Goal: Find specific page/section: Find specific page/section

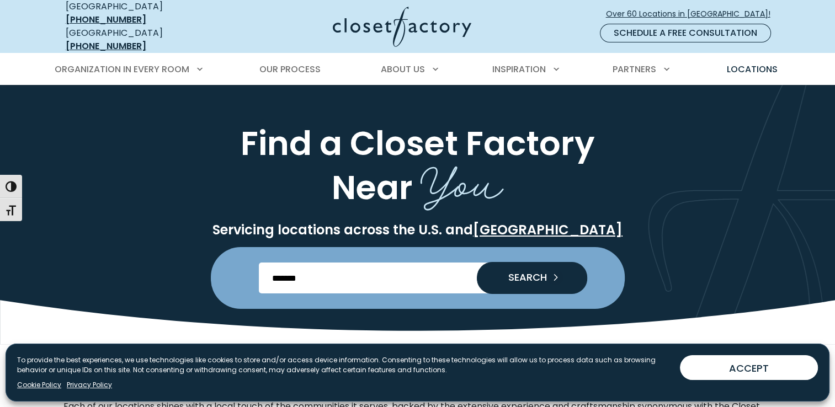
type input "*******"
click at [477, 262] on button "SEARCH" at bounding box center [532, 278] width 110 height 32
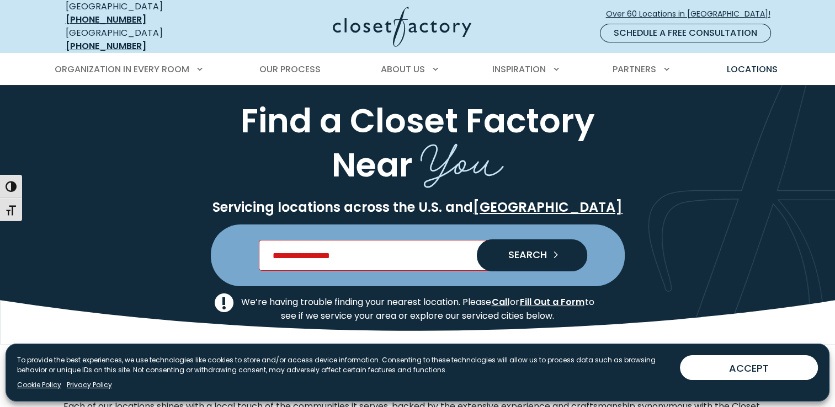
click at [345, 247] on input "Enter Postal Code" at bounding box center [417, 255] width 317 height 31
type input "*****"
click at [477, 239] on button "SEARCH" at bounding box center [532, 255] width 110 height 32
type input "*"
type input "*****"
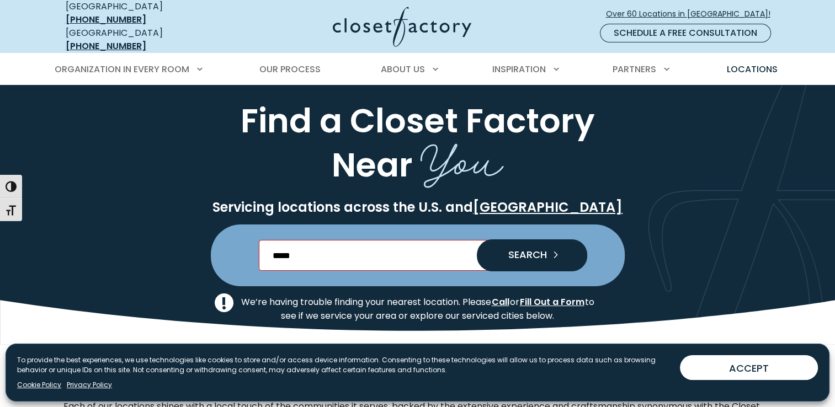
click at [477, 239] on button "SEARCH" at bounding box center [532, 255] width 110 height 32
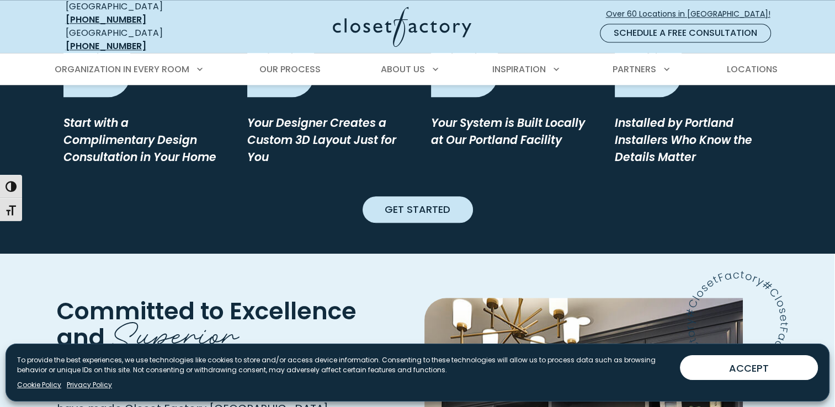
scroll to position [768, 0]
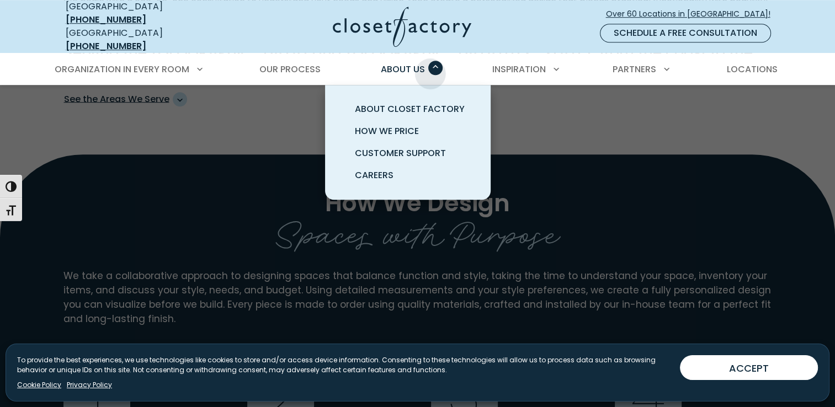
click at [430, 65] on div "About Us About Closet Factory How We Price Customer Support Careers" at bounding box center [408, 69] width 70 height 31
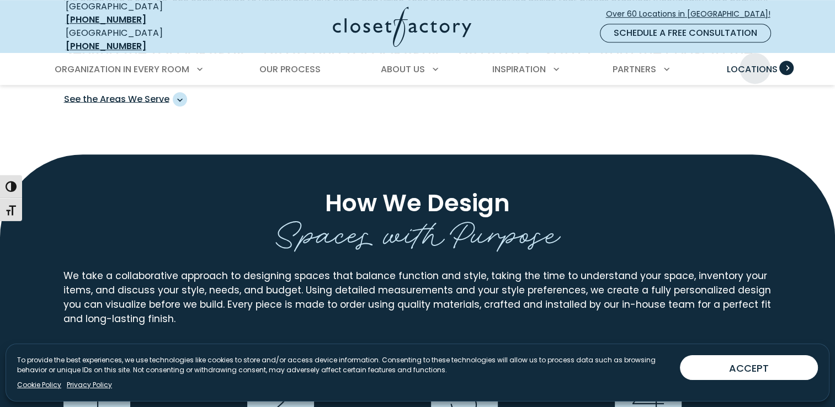
click at [755, 63] on span "Locations" at bounding box center [751, 69] width 51 height 13
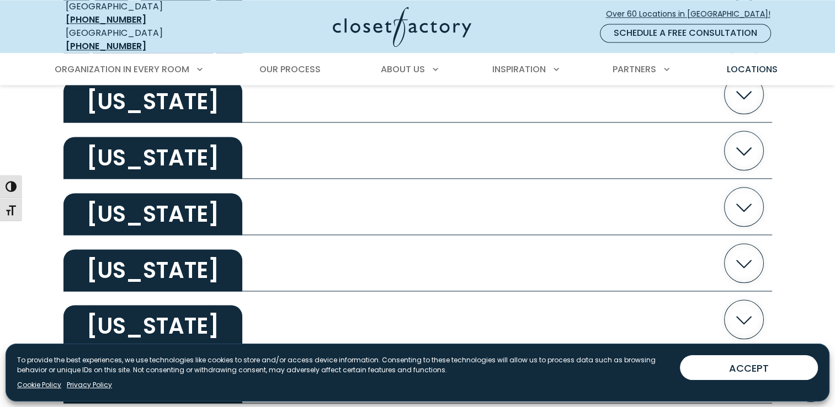
scroll to position [1655, 0]
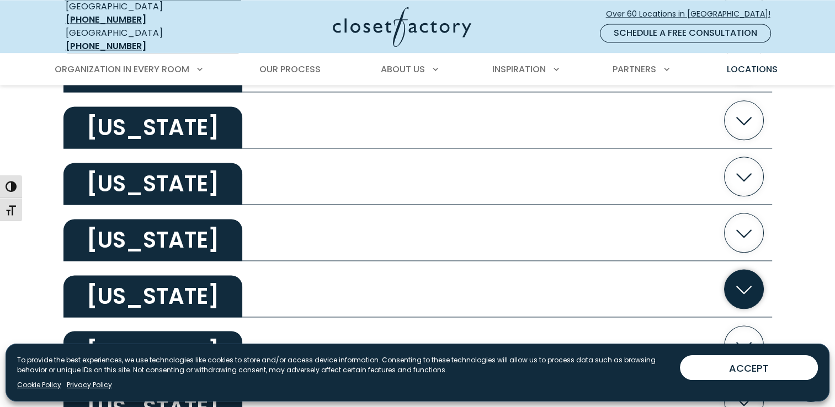
click at [741, 286] on icon "button" at bounding box center [743, 288] width 39 height 39
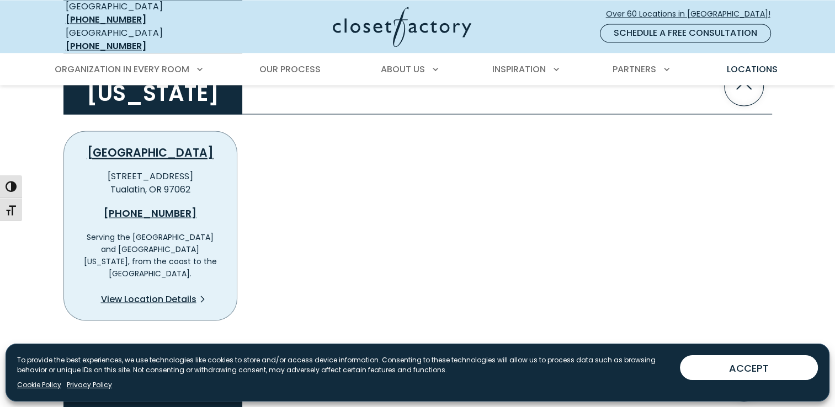
scroll to position [1876, 0]
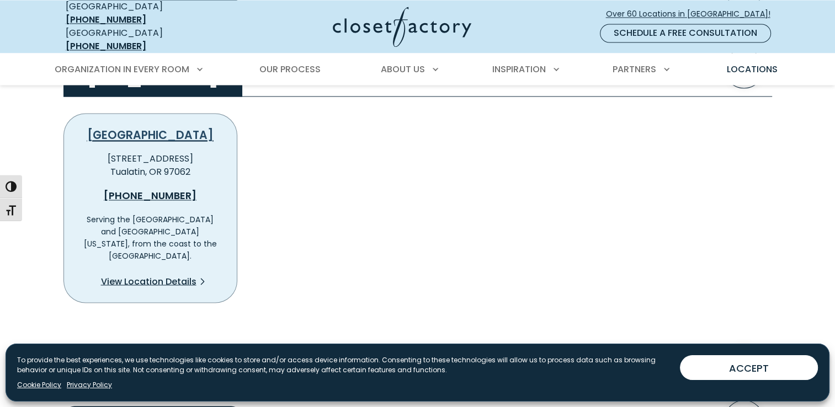
click at [153, 131] on link "[GEOGRAPHIC_DATA]" at bounding box center [150, 134] width 126 height 15
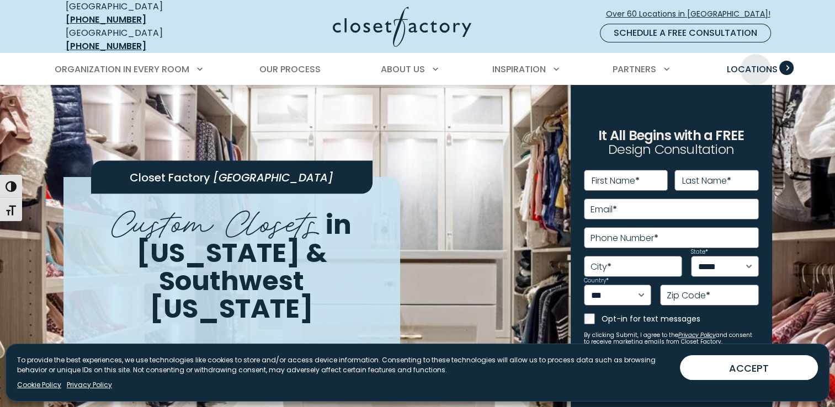
click at [755, 63] on span "Locations" at bounding box center [751, 69] width 51 height 13
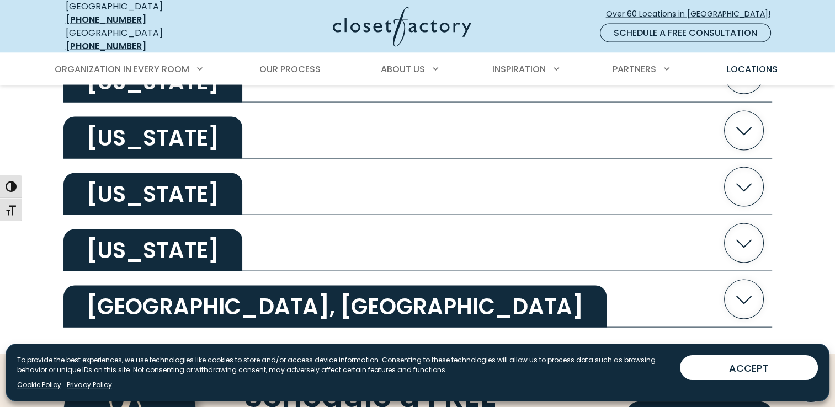
scroll to position [1766, 0]
